Goal: Task Accomplishment & Management: Use online tool/utility

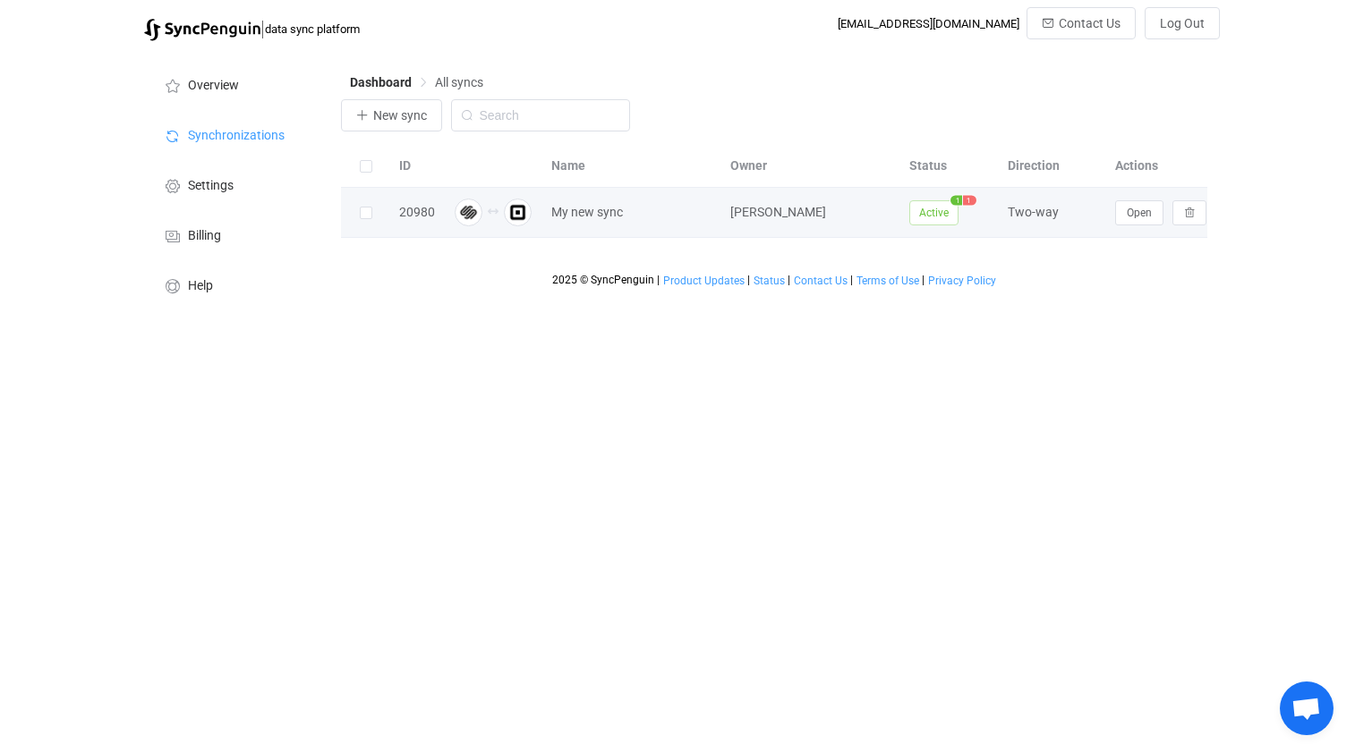
click at [945, 210] on span "Active" at bounding box center [933, 212] width 49 height 25
click at [966, 202] on span "1" at bounding box center [969, 200] width 13 height 10
click at [972, 202] on span "1" at bounding box center [969, 200] width 13 height 10
click at [591, 218] on span "My new sync" at bounding box center [587, 212] width 72 height 21
click at [1131, 221] on button "Open" at bounding box center [1139, 212] width 48 height 25
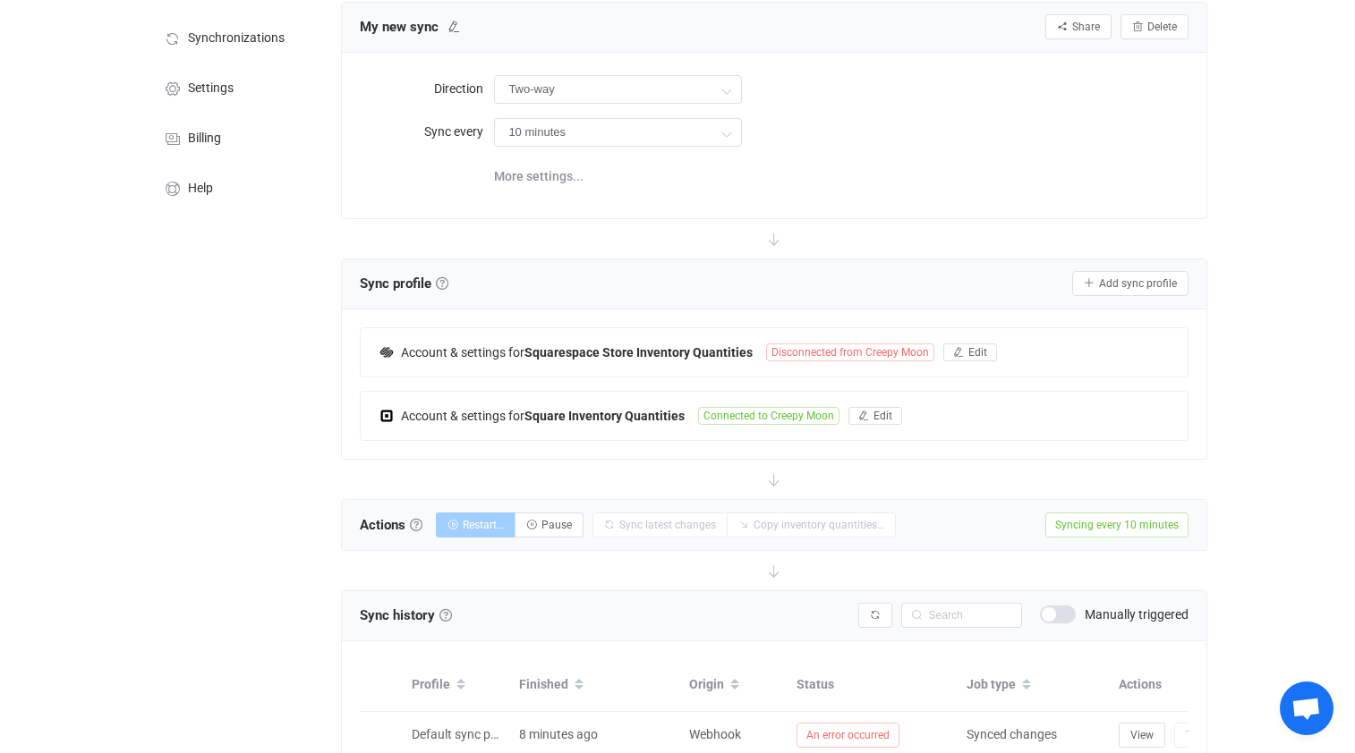
scroll to position [110, 0]
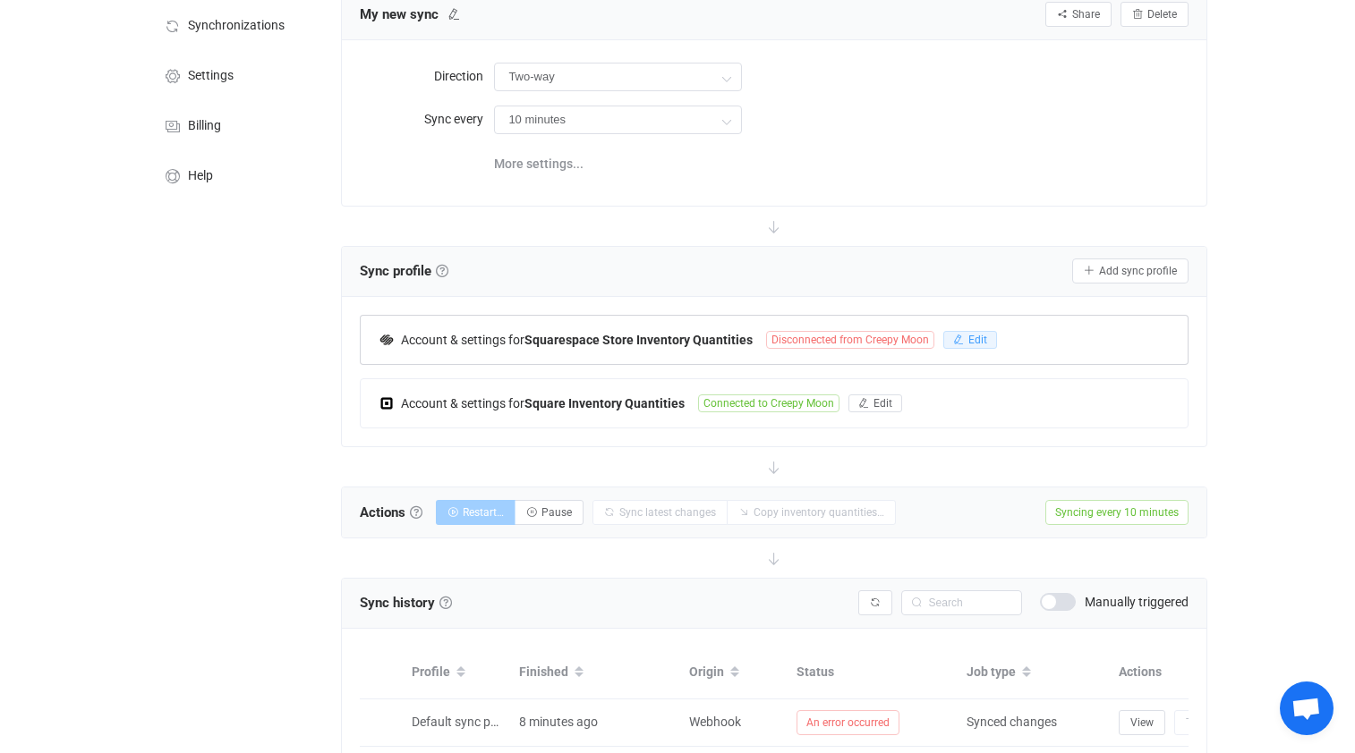
click at [955, 336] on icon "button" at bounding box center [958, 340] width 11 height 11
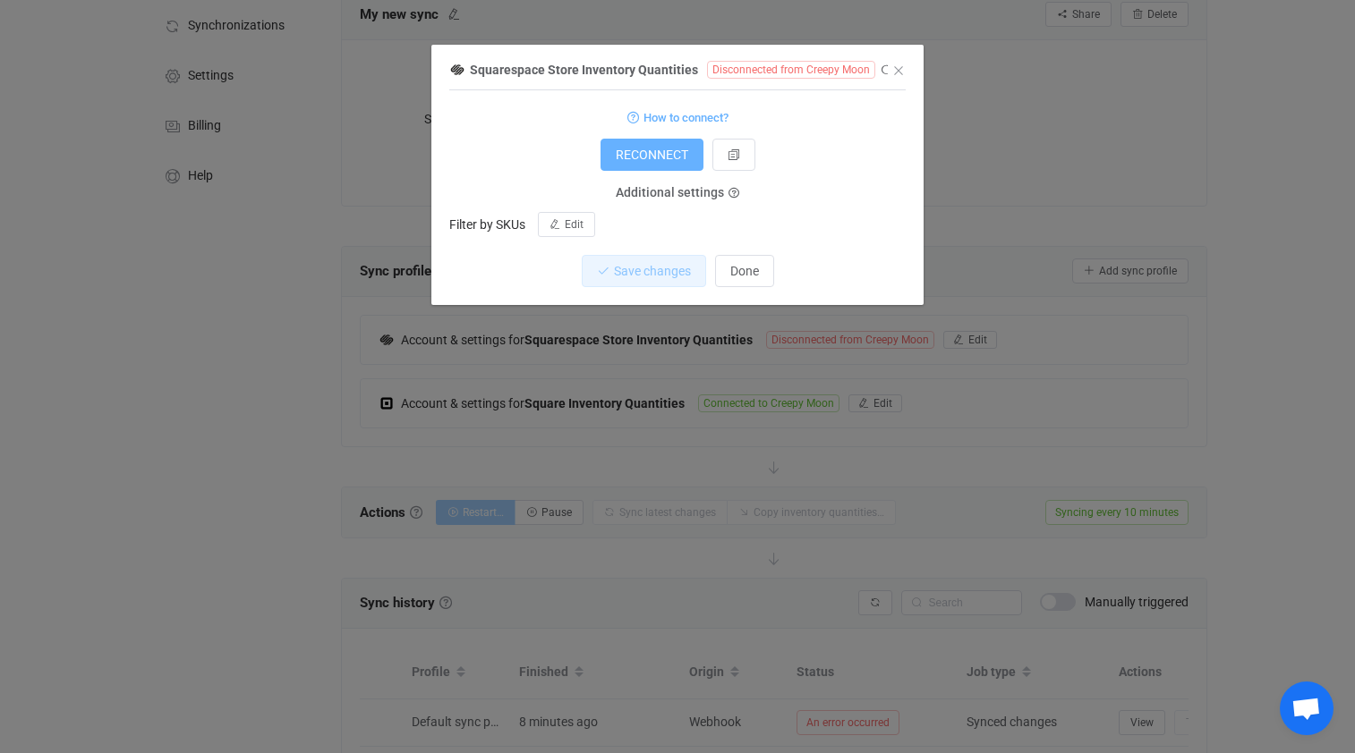
click at [660, 144] on button "RECONNECT" at bounding box center [651, 155] width 103 height 32
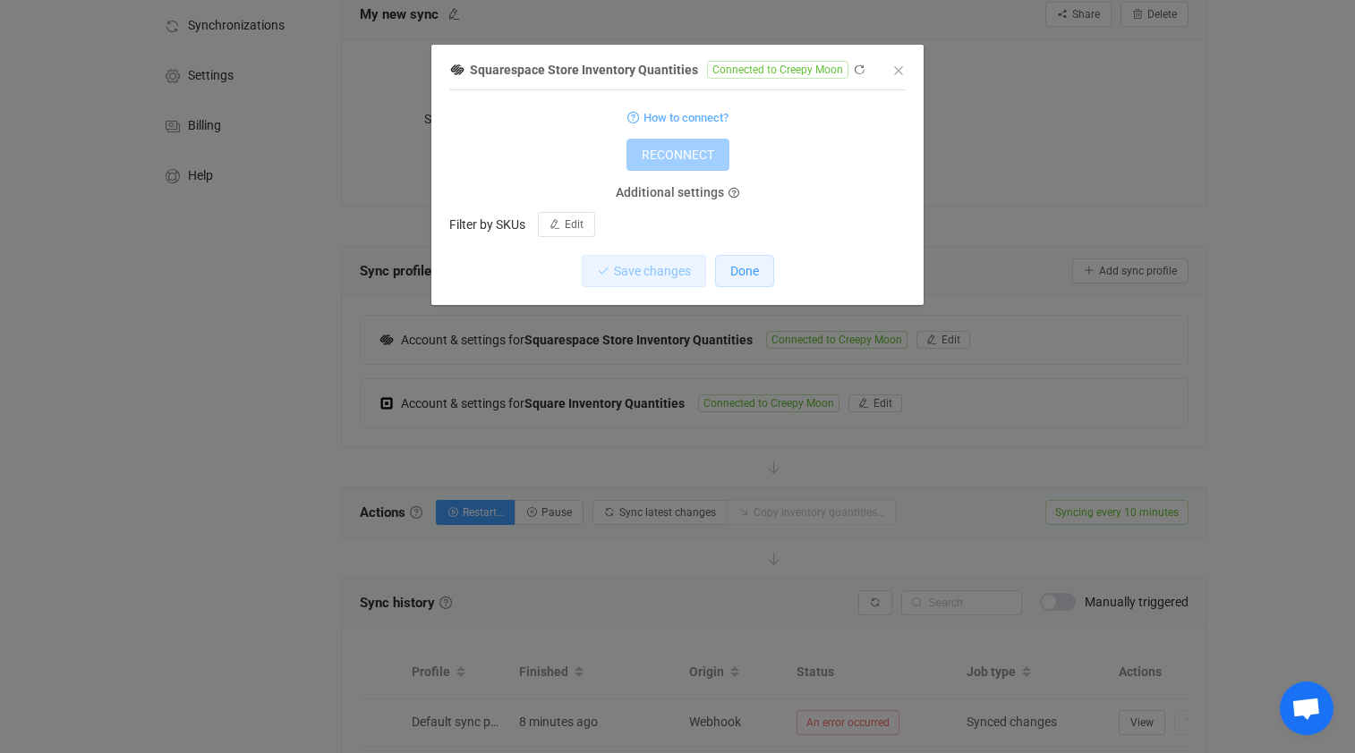
click at [746, 276] on span "Done" at bounding box center [744, 271] width 29 height 14
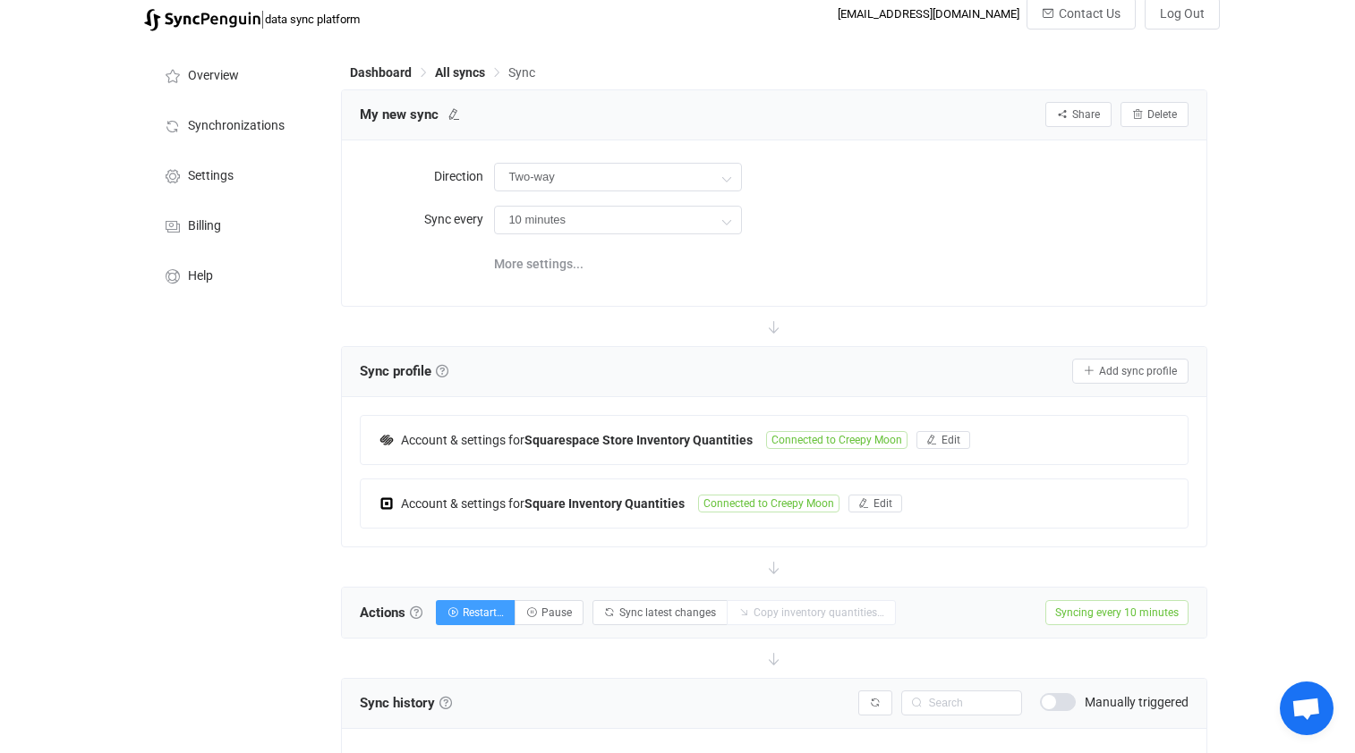
scroll to position [4, 0]
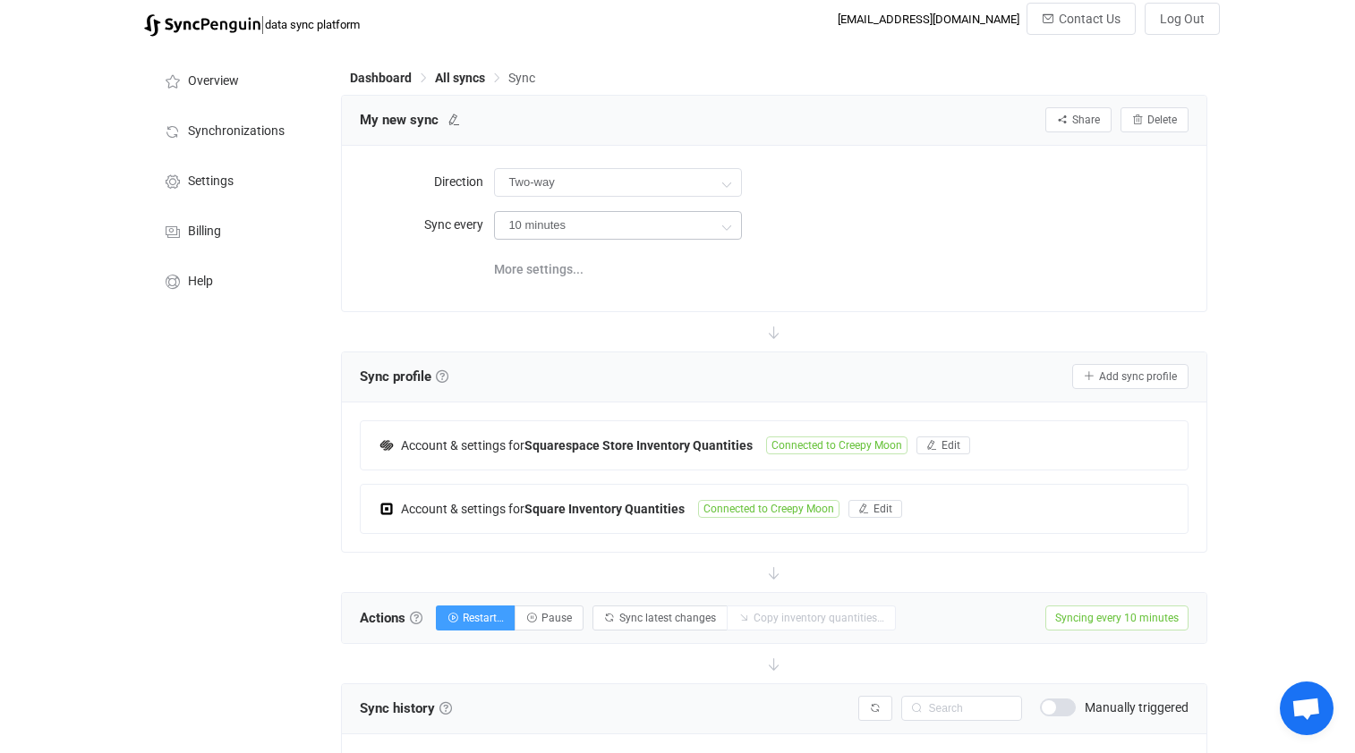
click at [720, 226] on icon at bounding box center [726, 226] width 22 height 36
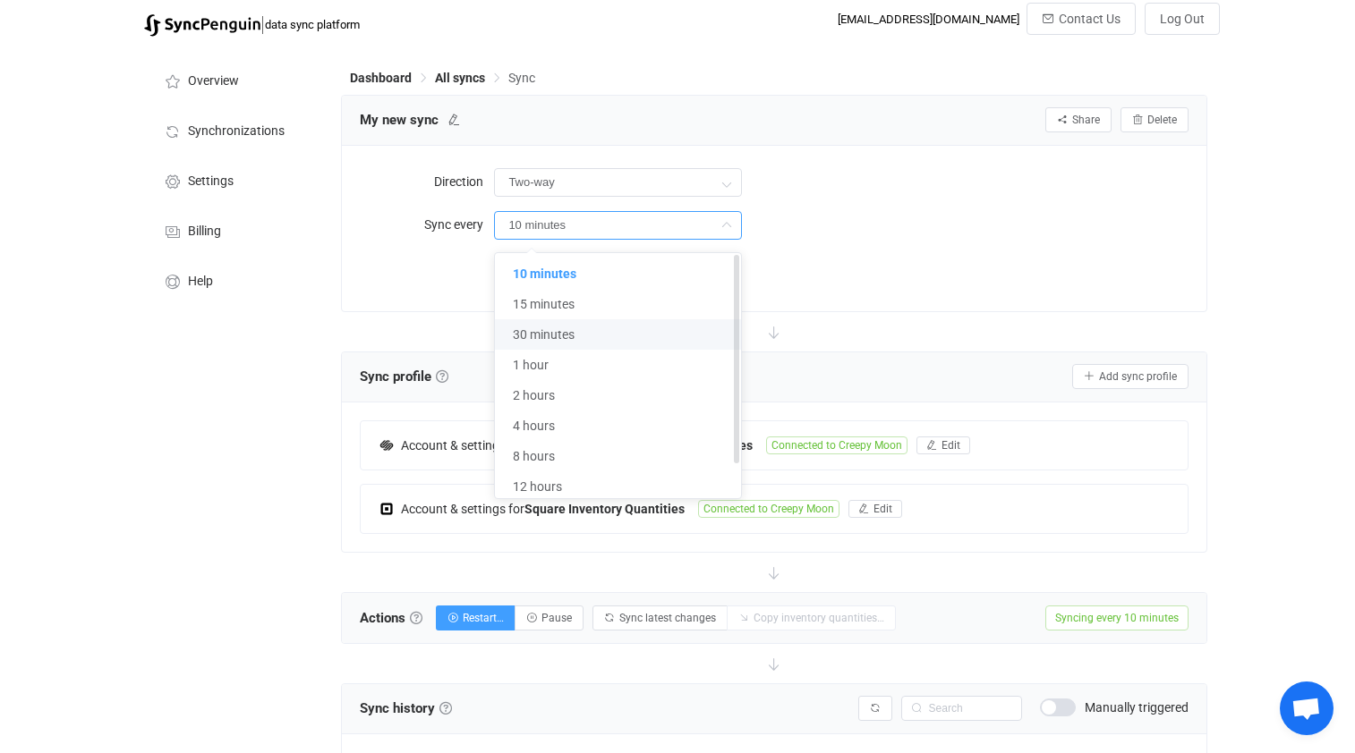
click at [633, 346] on li "30 minutes" at bounding box center [618, 334] width 246 height 30
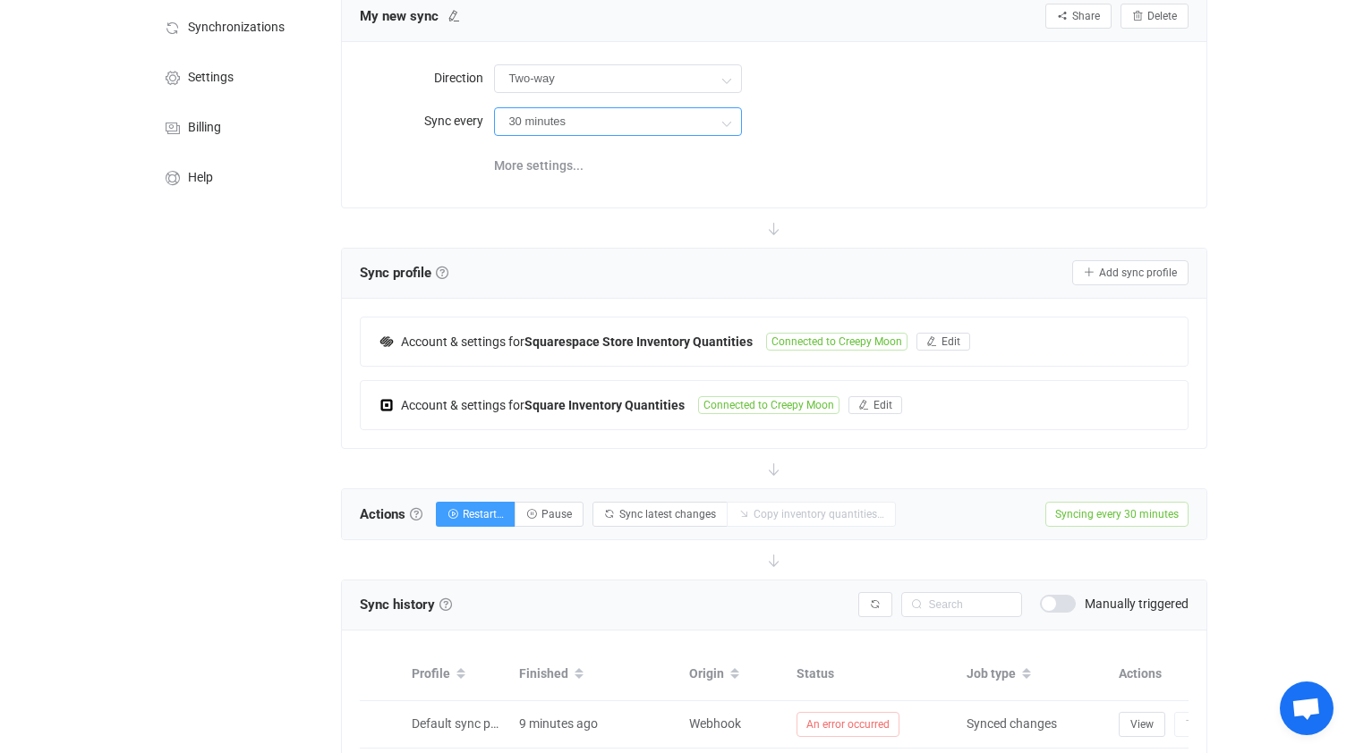
scroll to position [0, 0]
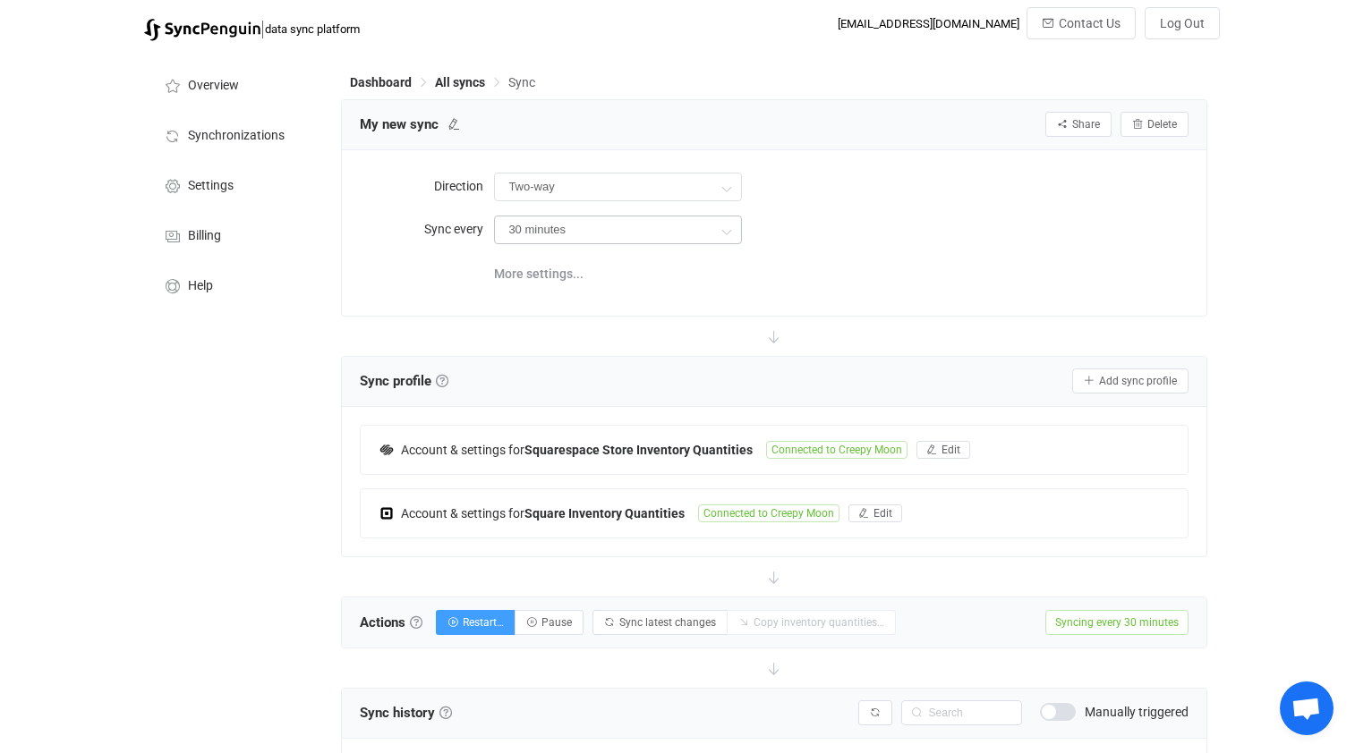
click at [723, 232] on icon at bounding box center [726, 231] width 22 height 36
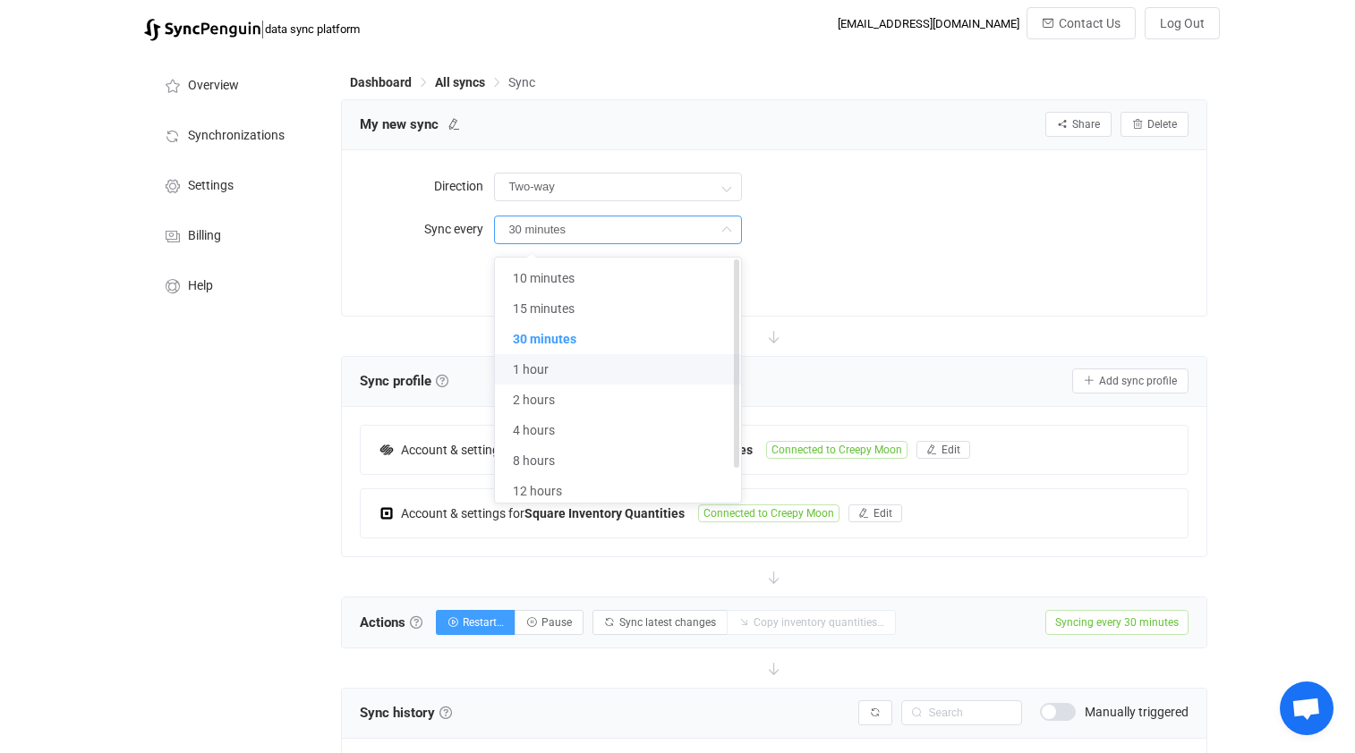
click at [623, 376] on li "1 hour" at bounding box center [618, 369] width 246 height 30
type input "1 hour"
